Goal: Find contact information: Find contact information

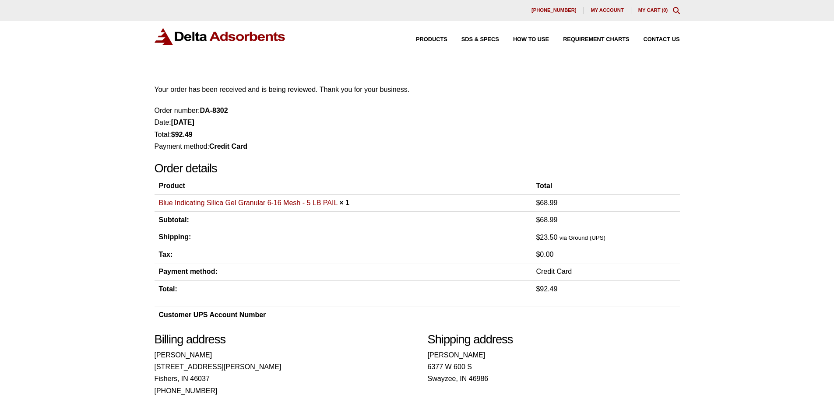
click at [607, 11] on span "My account" at bounding box center [607, 10] width 33 height 5
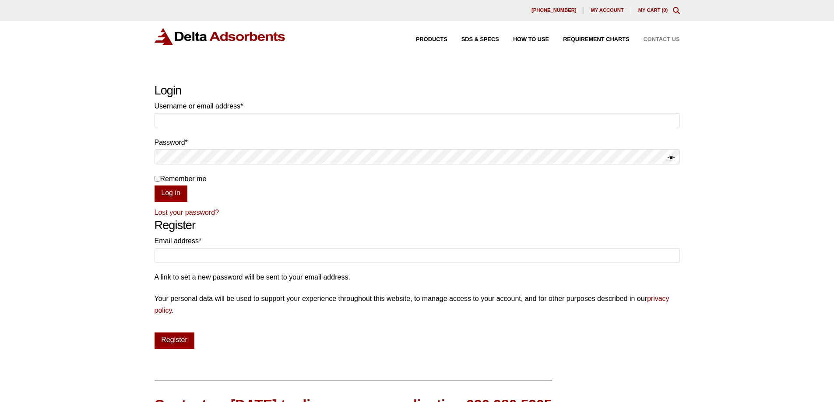
click at [653, 40] on span "Contact Us" at bounding box center [662, 40] width 36 height 6
